Goal: Task Accomplishment & Management: Complete application form

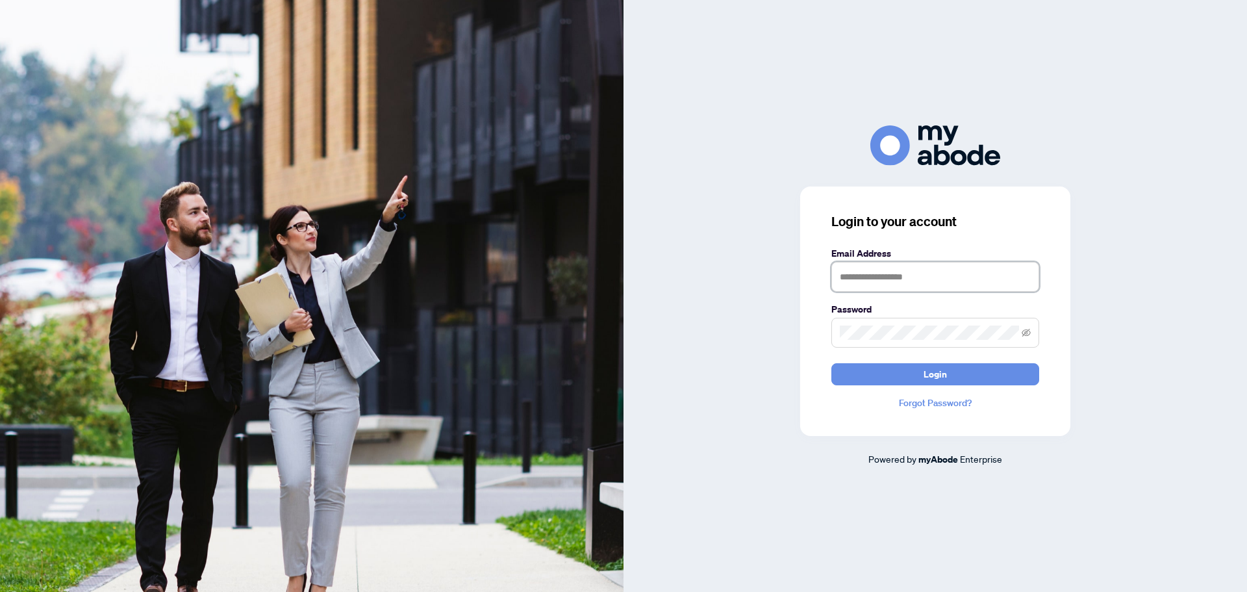
click at [939, 274] on input "text" at bounding box center [936, 277] width 208 height 30
type input "**********"
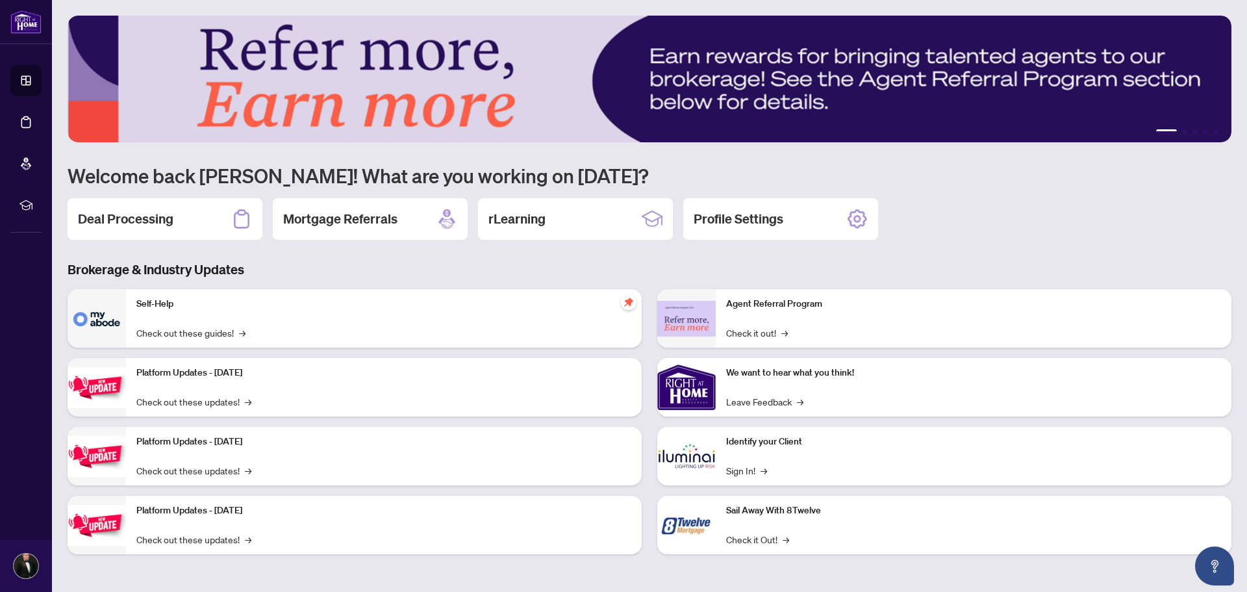
click at [144, 227] on h2 "Deal Processing" at bounding box center [126, 219] width 96 height 18
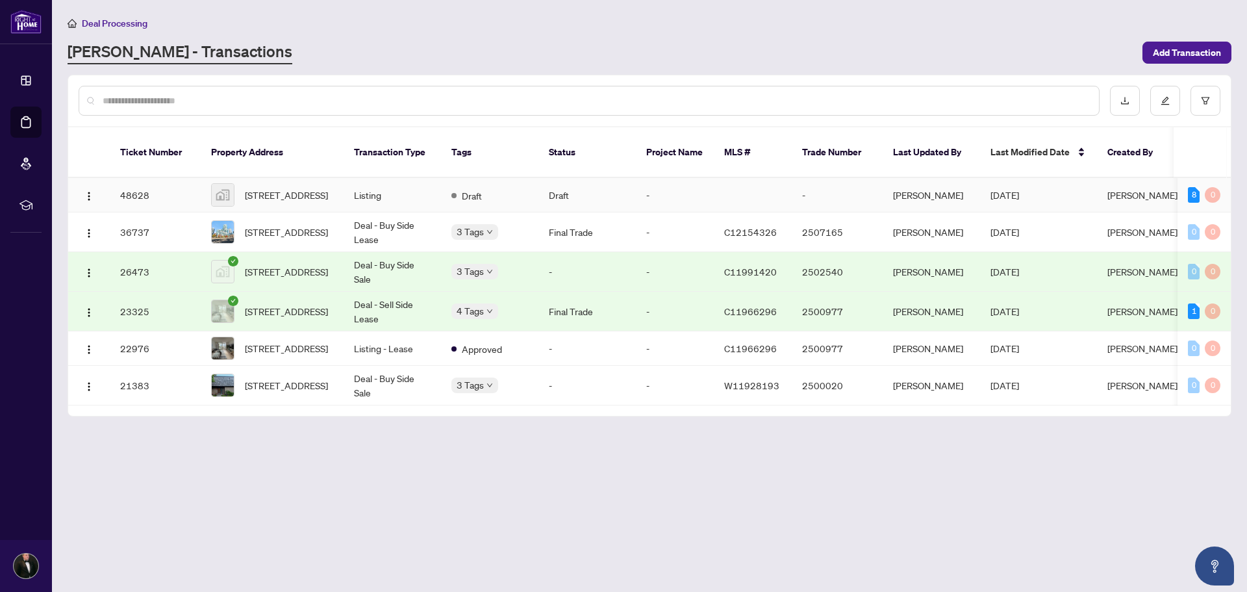
click at [485, 192] on td "Draft" at bounding box center [489, 195] width 97 height 34
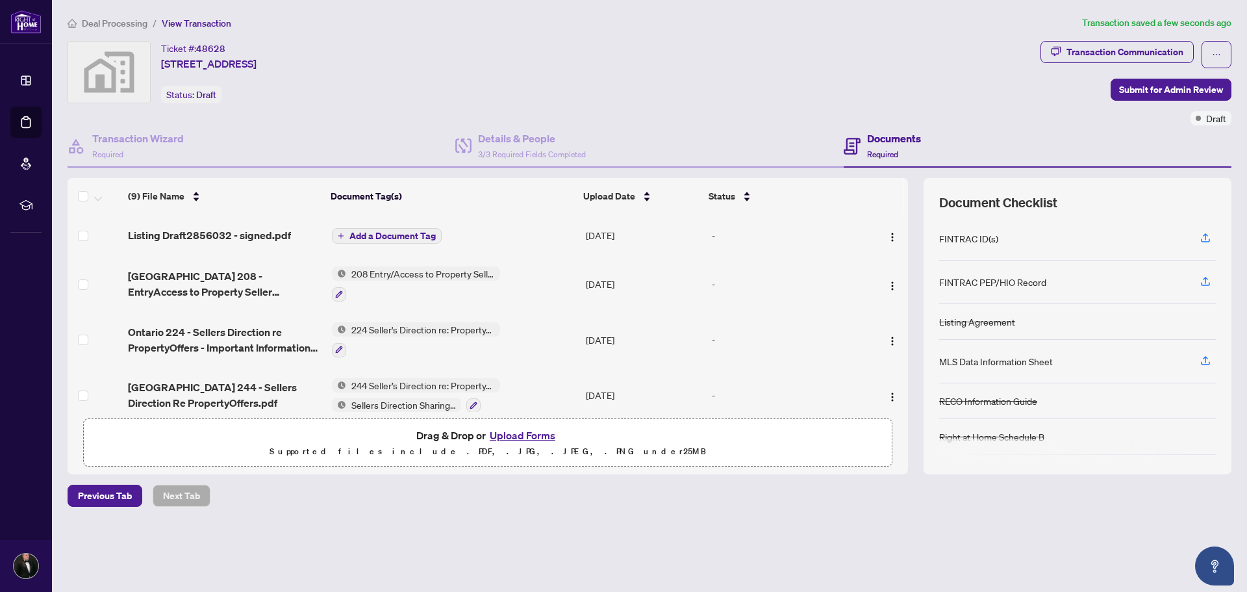
click at [373, 233] on span "Add a Document Tag" at bounding box center [393, 235] width 86 height 9
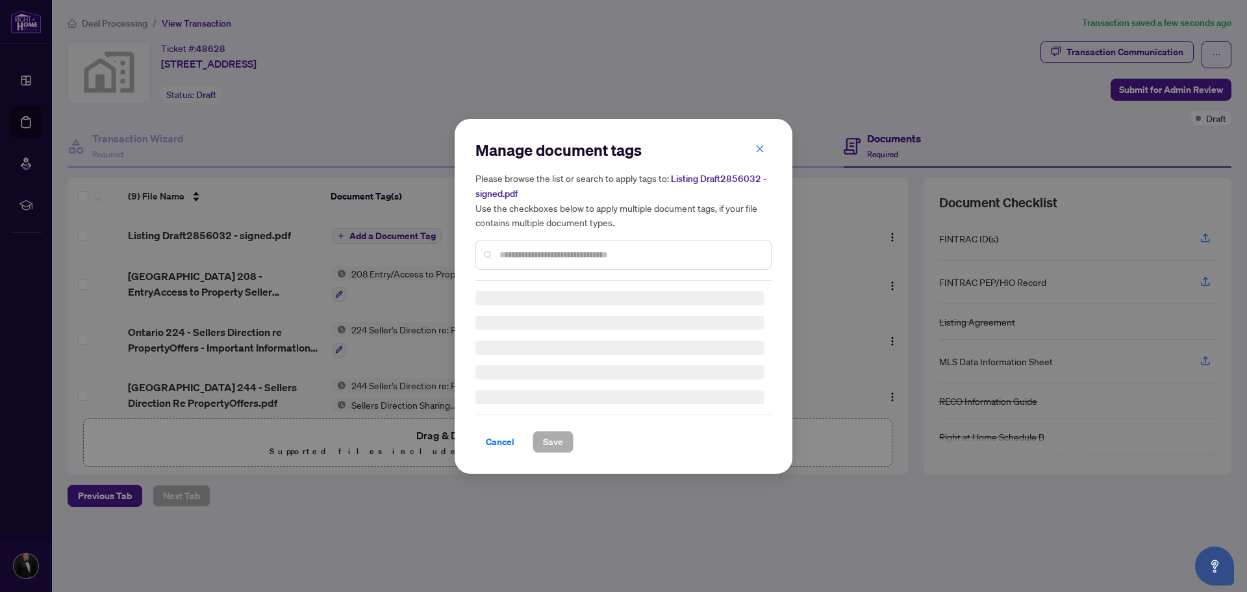
click at [535, 256] on input "text" at bounding box center [630, 255] width 261 height 14
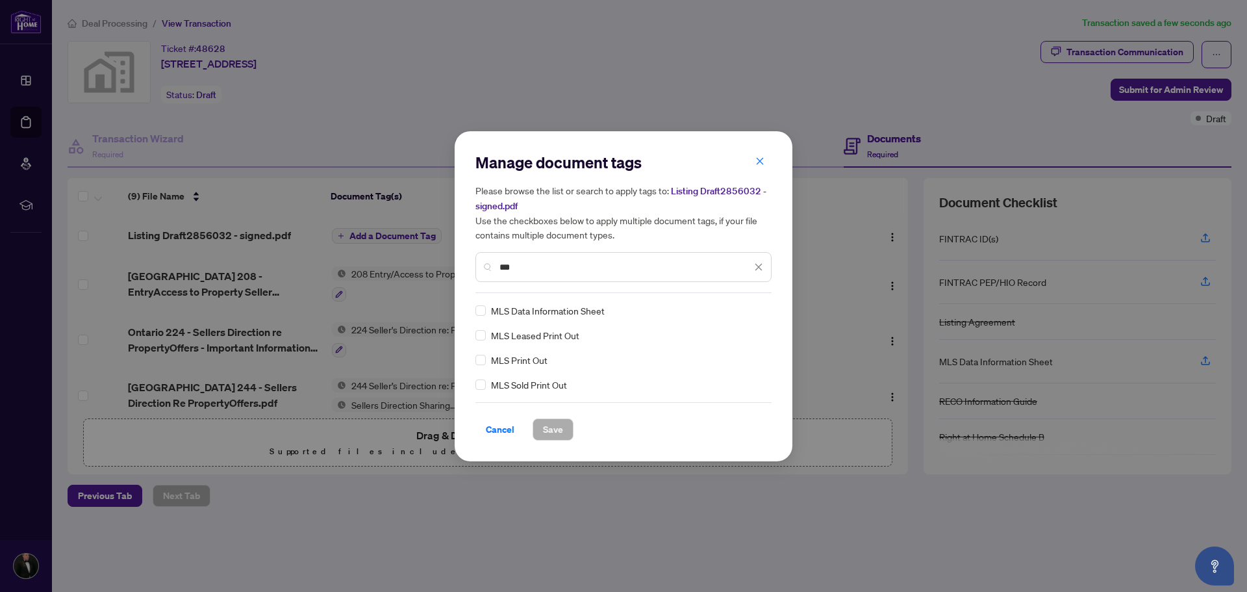
type input "***"
click at [486, 313] on div "MLS Data Information Sheet" at bounding box center [620, 310] width 288 height 14
click at [546, 428] on span "Save" at bounding box center [553, 429] width 20 height 21
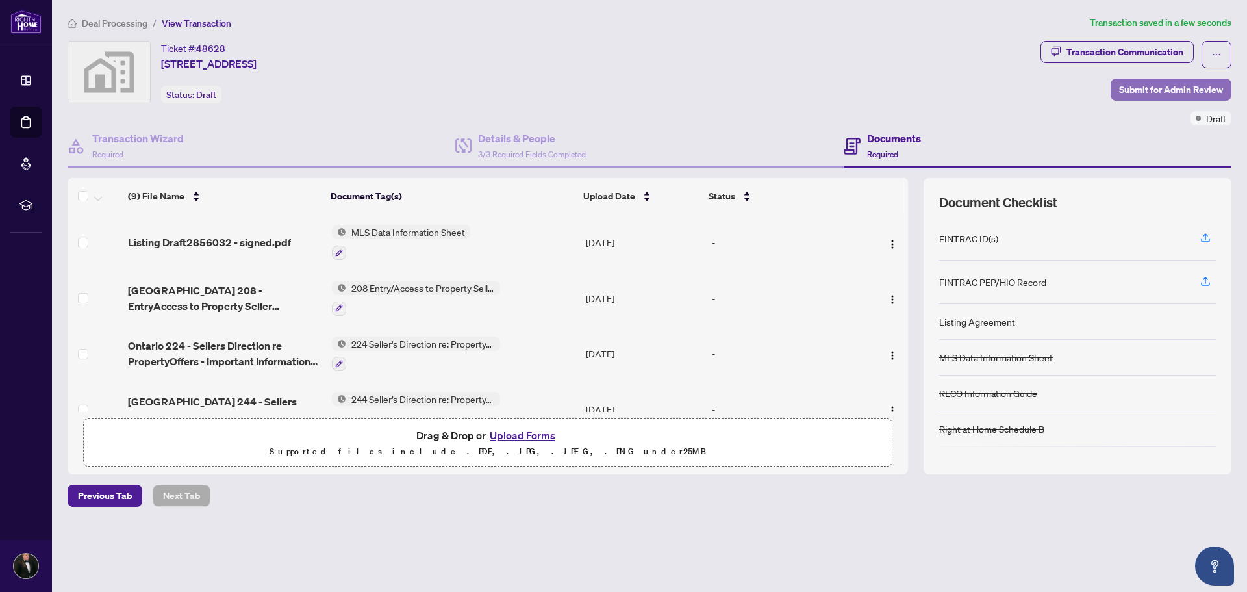
click at [1181, 86] on span "Submit for Admin Review" at bounding box center [1171, 89] width 104 height 21
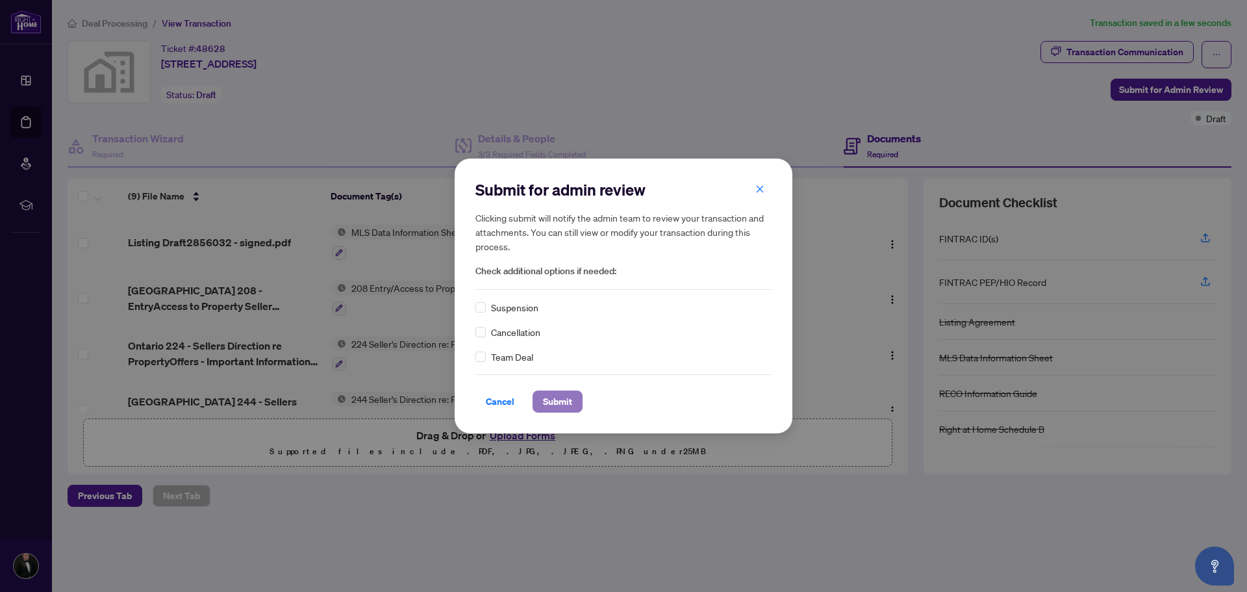
click at [572, 407] on span "Submit" at bounding box center [557, 401] width 29 height 21
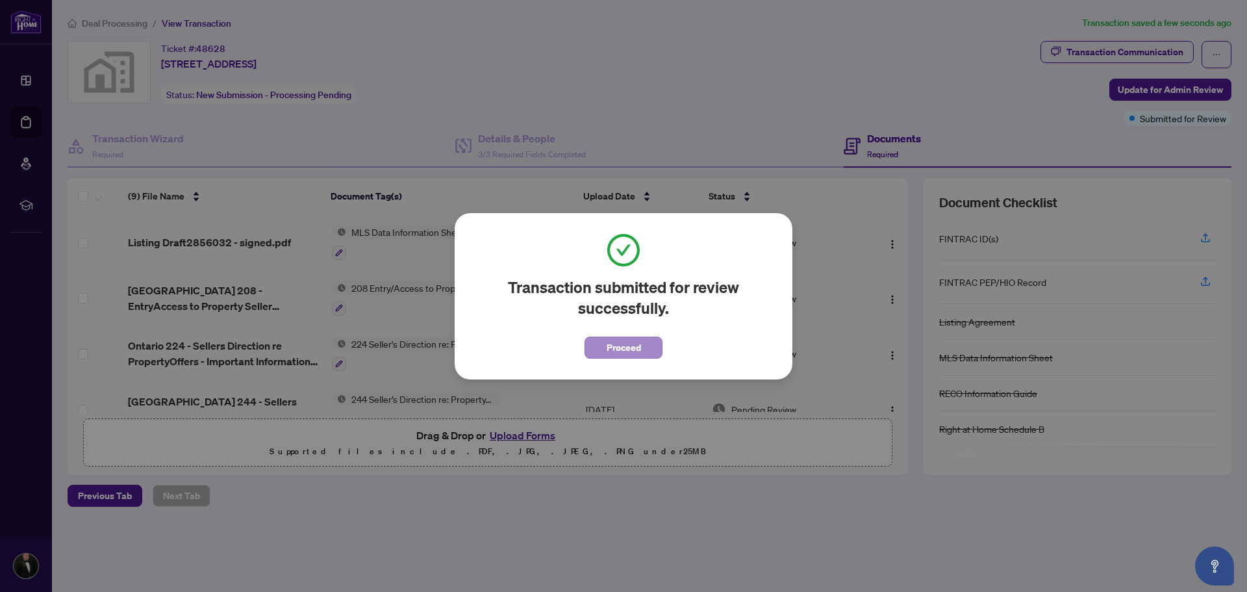
drag, startPoint x: 617, startPoint y: 361, endPoint x: 625, endPoint y: 356, distance: 9.9
click at [617, 361] on div "Transaction submitted for review successfully. Proceed Cancel OK" at bounding box center [624, 296] width 338 height 166
click at [631, 351] on span "Proceed" at bounding box center [624, 347] width 34 height 21
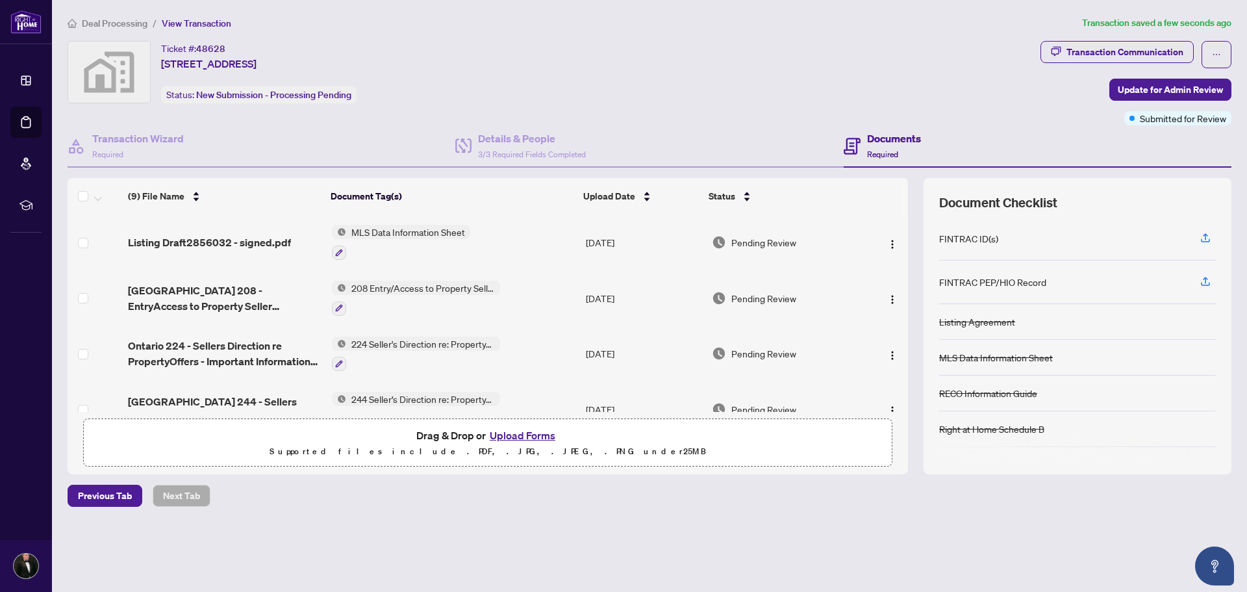
click at [132, 24] on span "Deal Processing" at bounding box center [115, 24] width 66 height 12
